Goal: Find specific page/section: Find specific page/section

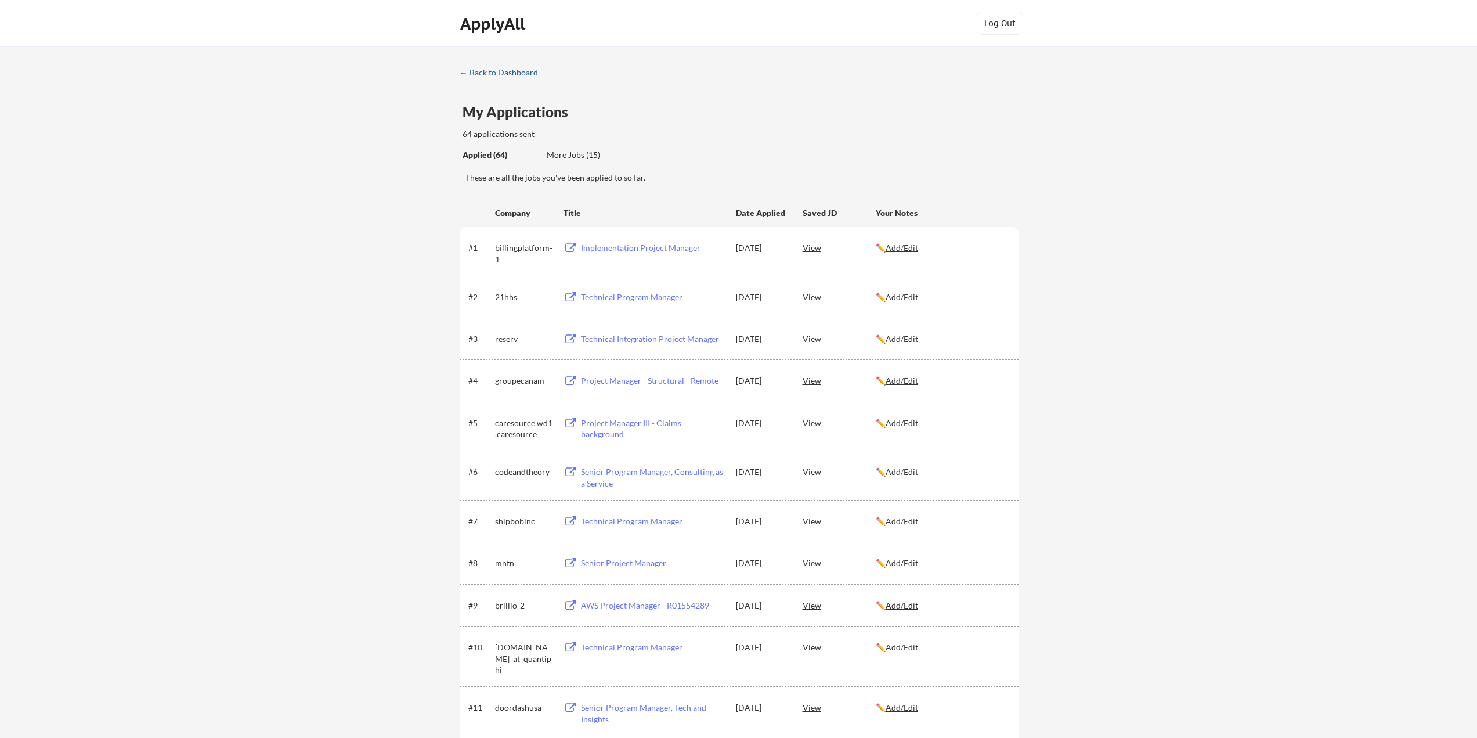
click at [490, 72] on div "← Back to Dashboard" at bounding box center [503, 72] width 87 height 8
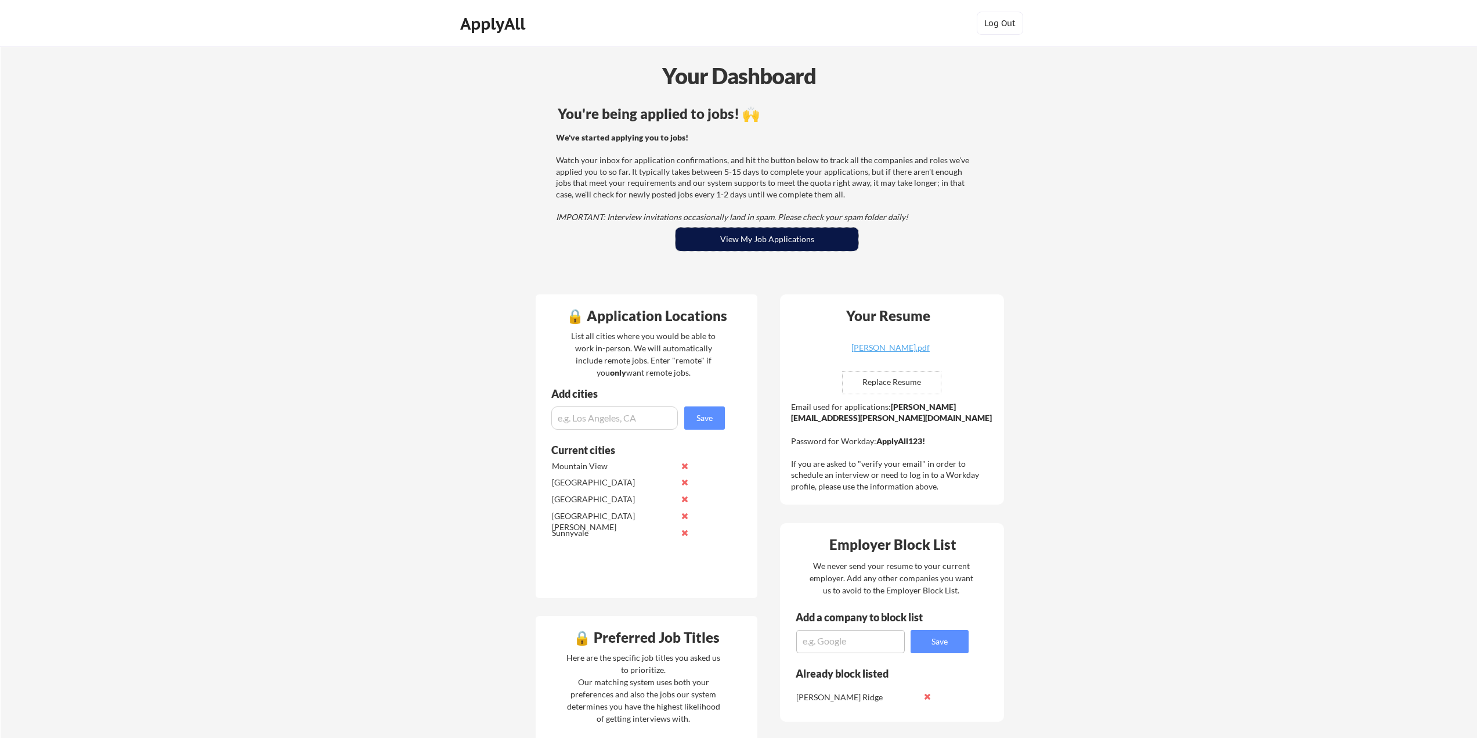
click at [732, 243] on button "View My Job Applications" at bounding box center [767, 239] width 183 height 23
